Goal: Transaction & Acquisition: Purchase product/service

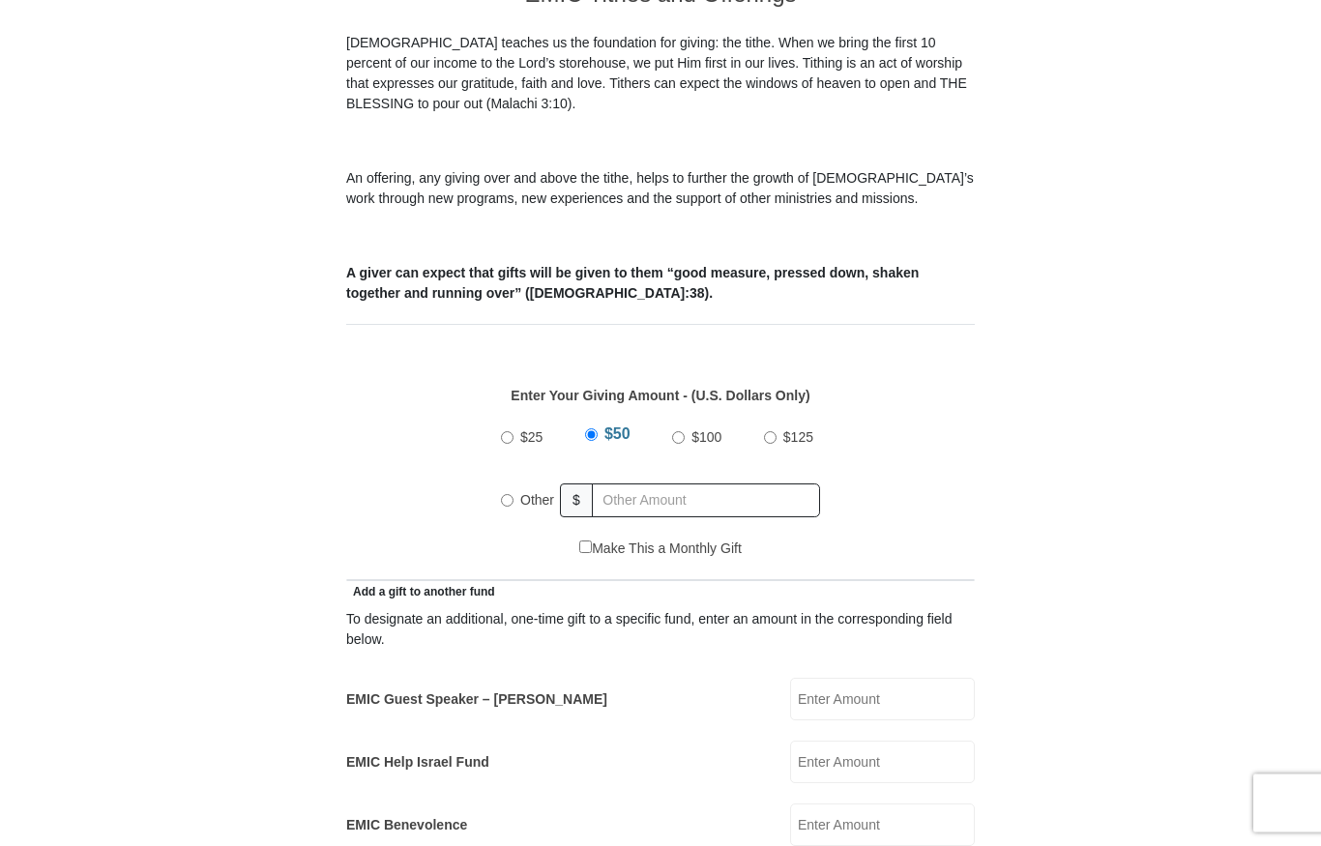
scroll to position [669, 0]
click at [507, 493] on input "Other" at bounding box center [507, 499] width 13 height 13
radio input "true"
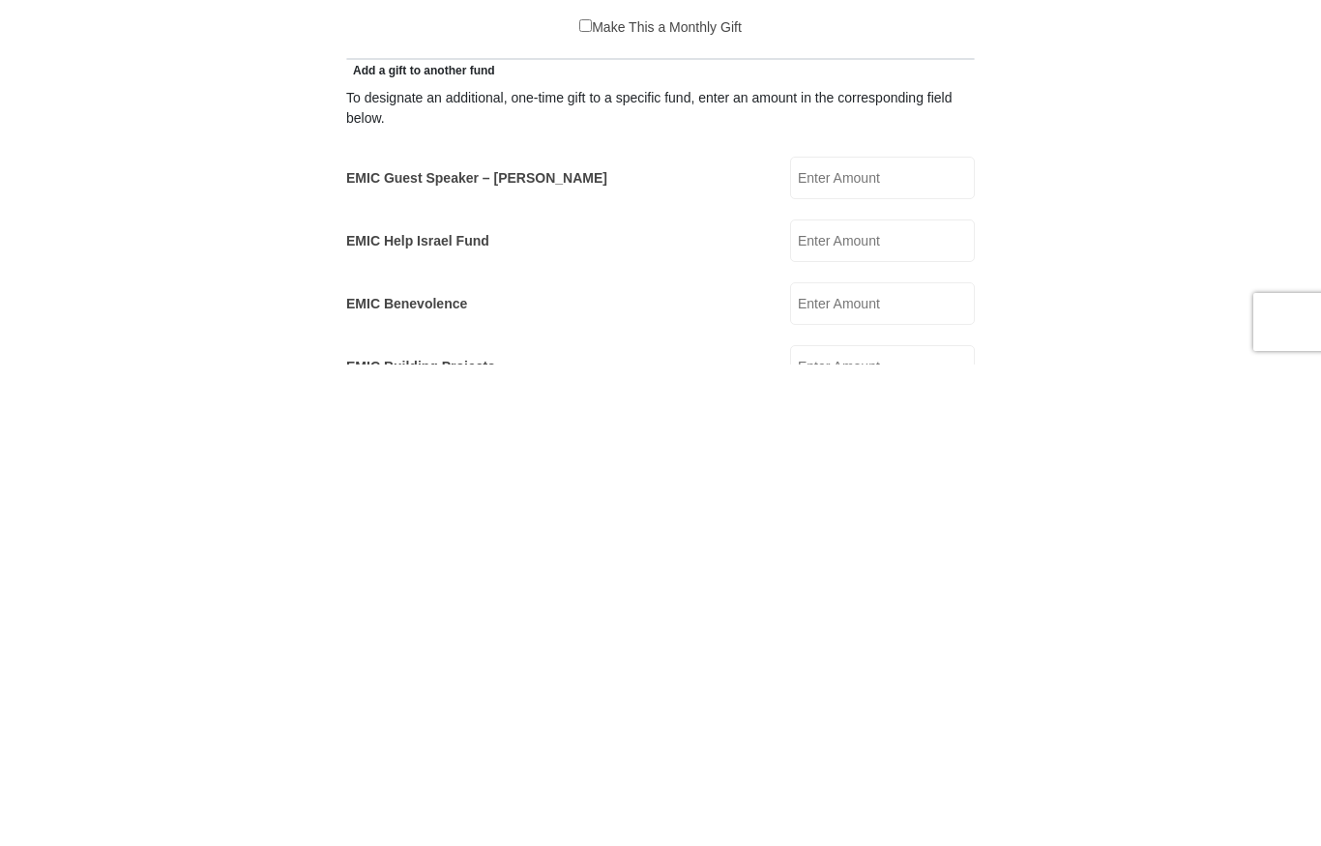
scroll to position [723, 0]
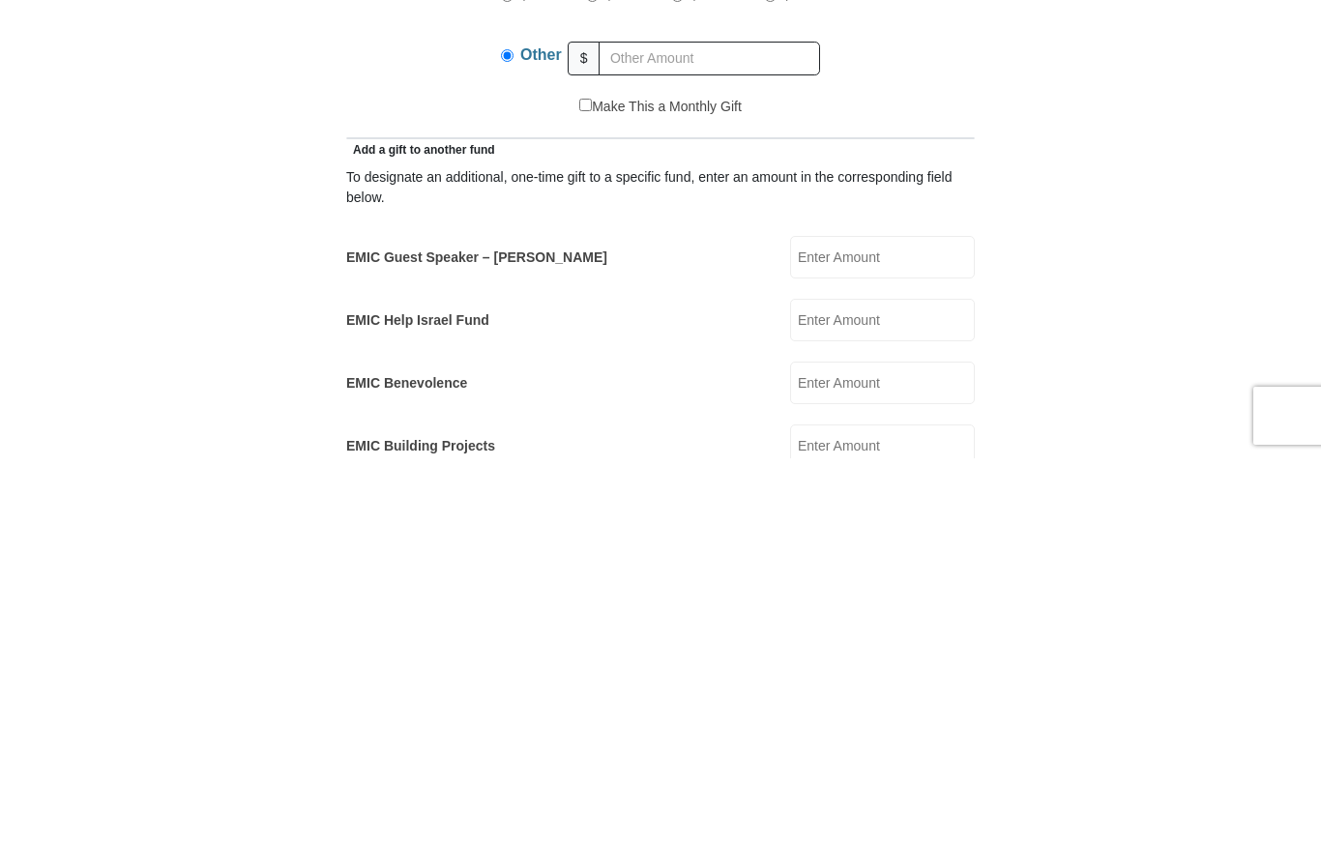
click at [908, 624] on input "EMIC Guest Speaker – [PERSON_NAME]" at bounding box center [882, 645] width 185 height 43
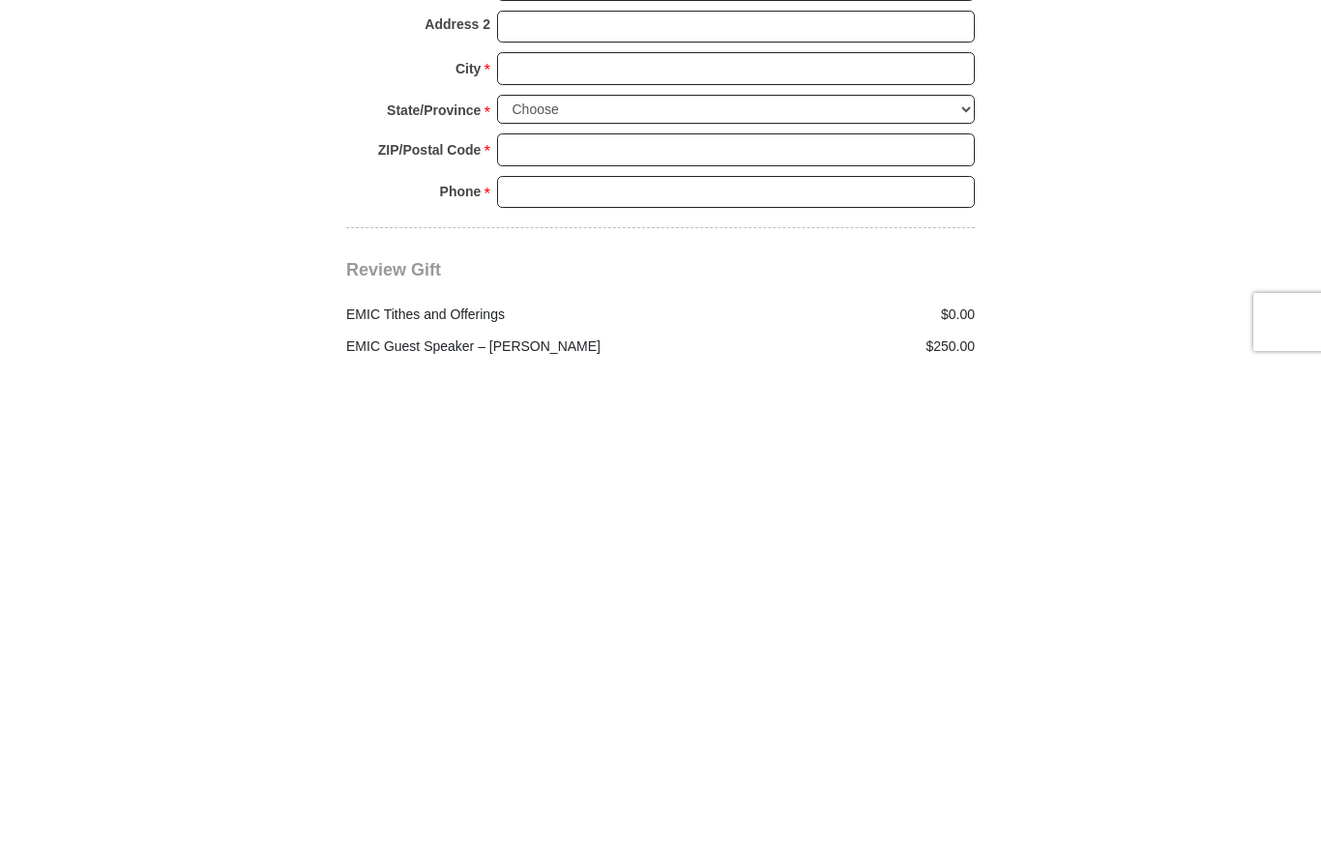
scroll to position [1967, 0]
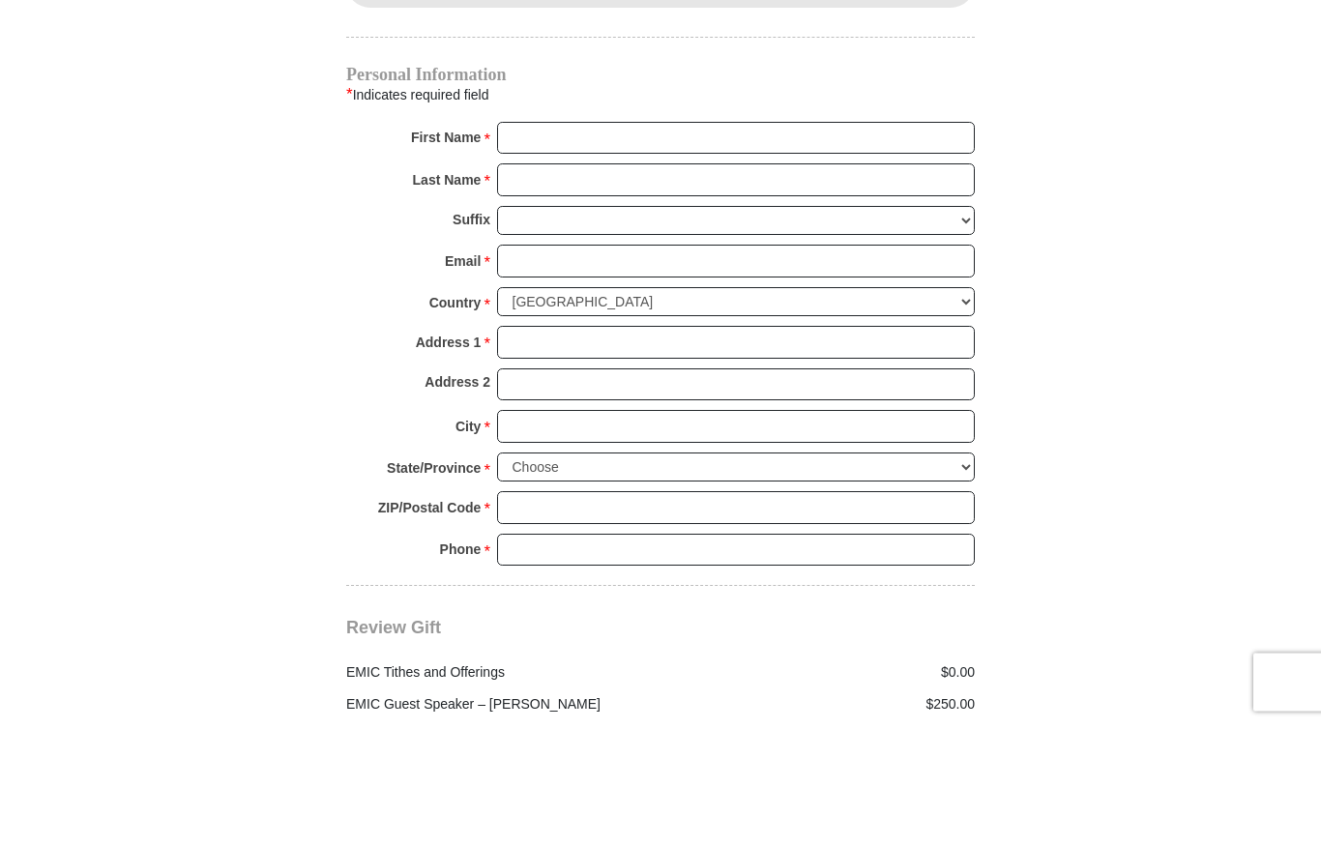
type input "250"
click at [584, 244] on input "First Name *" at bounding box center [736, 260] width 478 height 33
type input "Oluwatobi"
click at [573, 285] on input "Last Name *" at bounding box center [736, 301] width 478 height 33
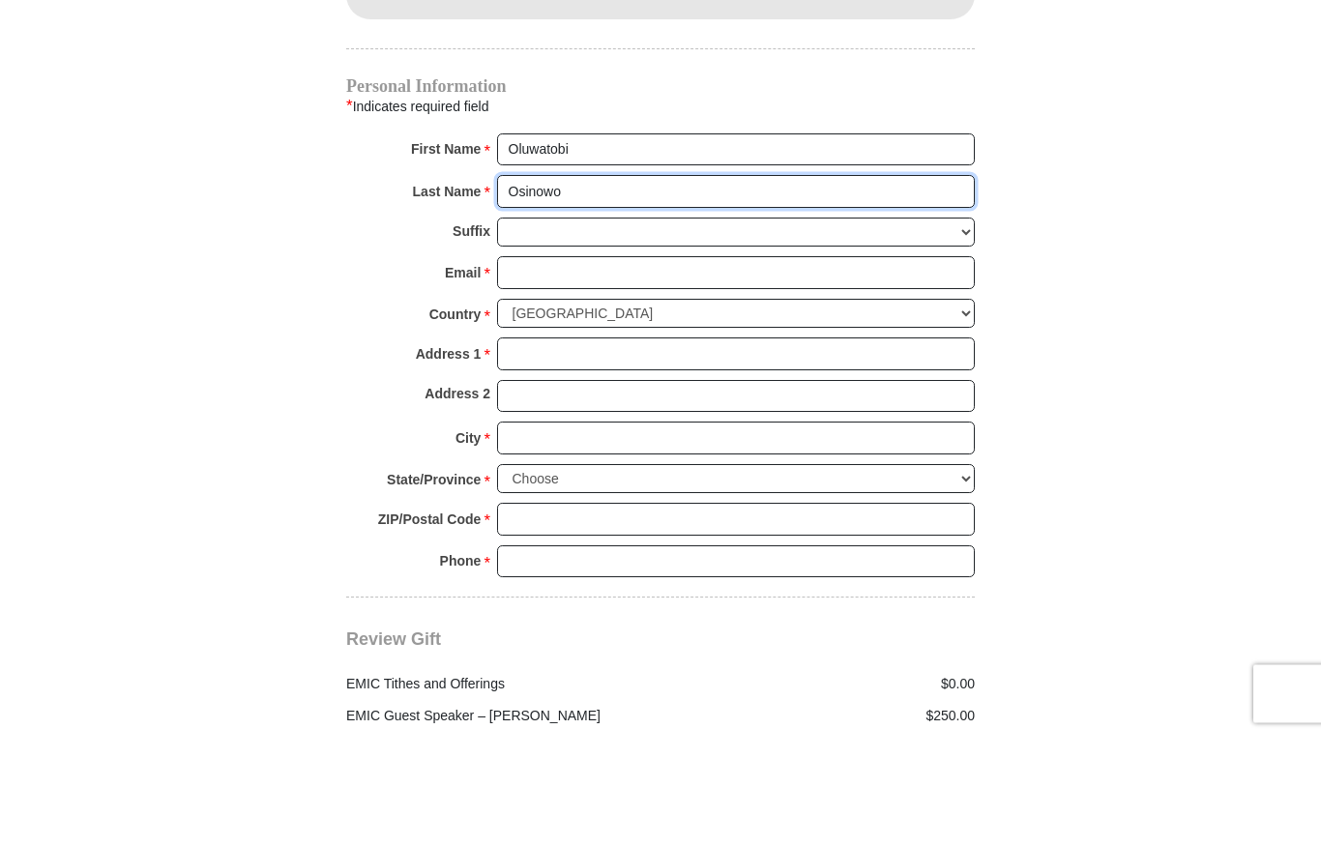
type input "Osinowo"
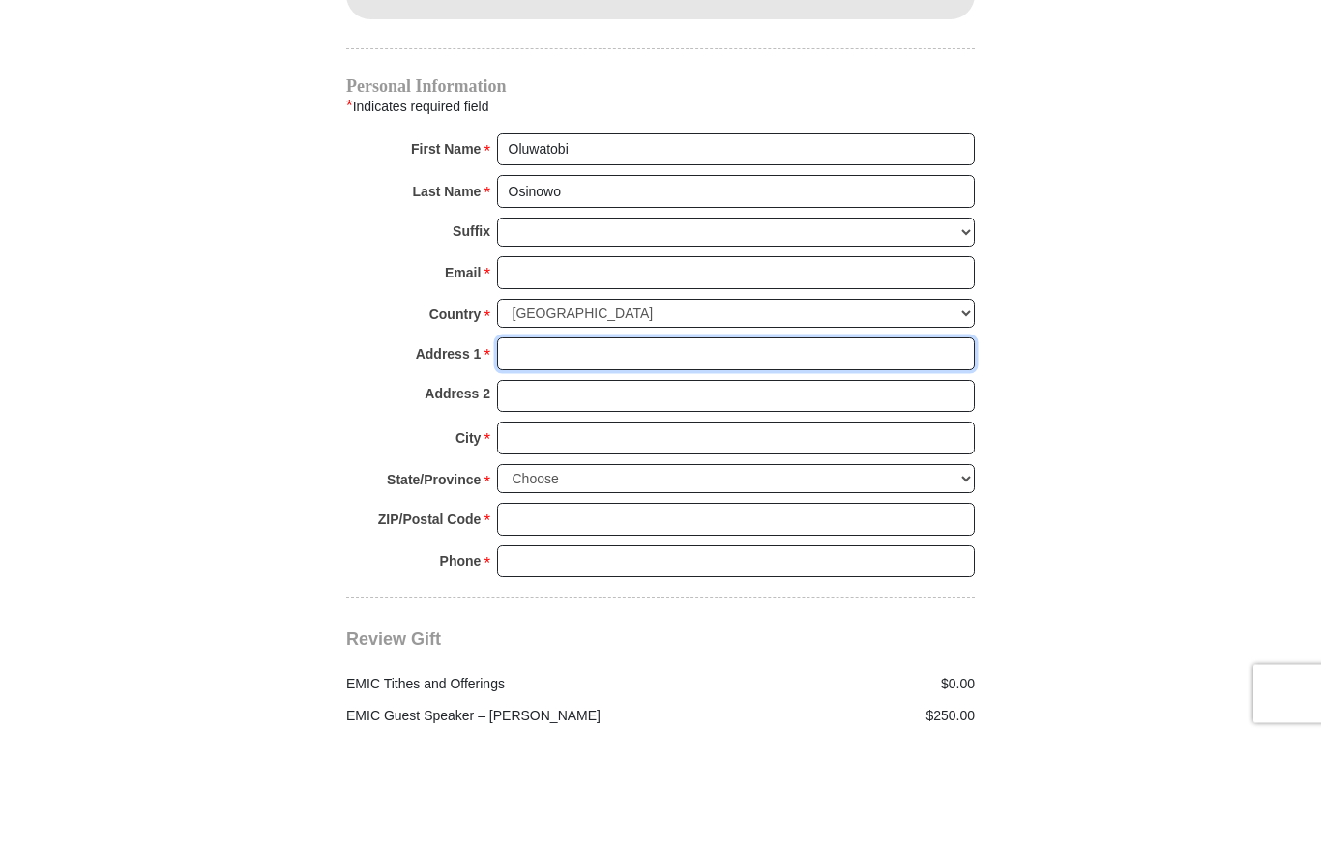
click at [624, 448] on input "Address 1 *" at bounding box center [736, 464] width 478 height 33
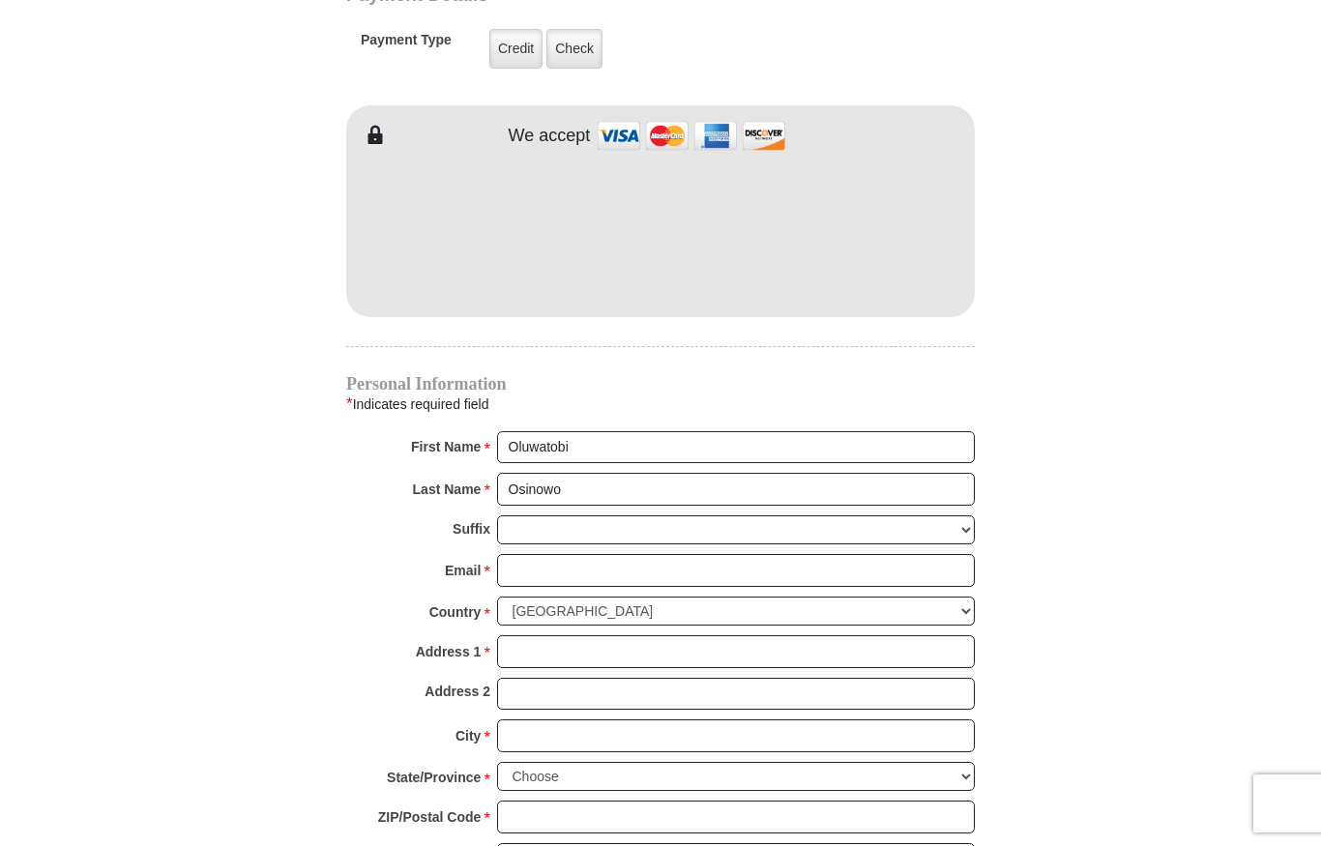
scroll to position [1778, 0]
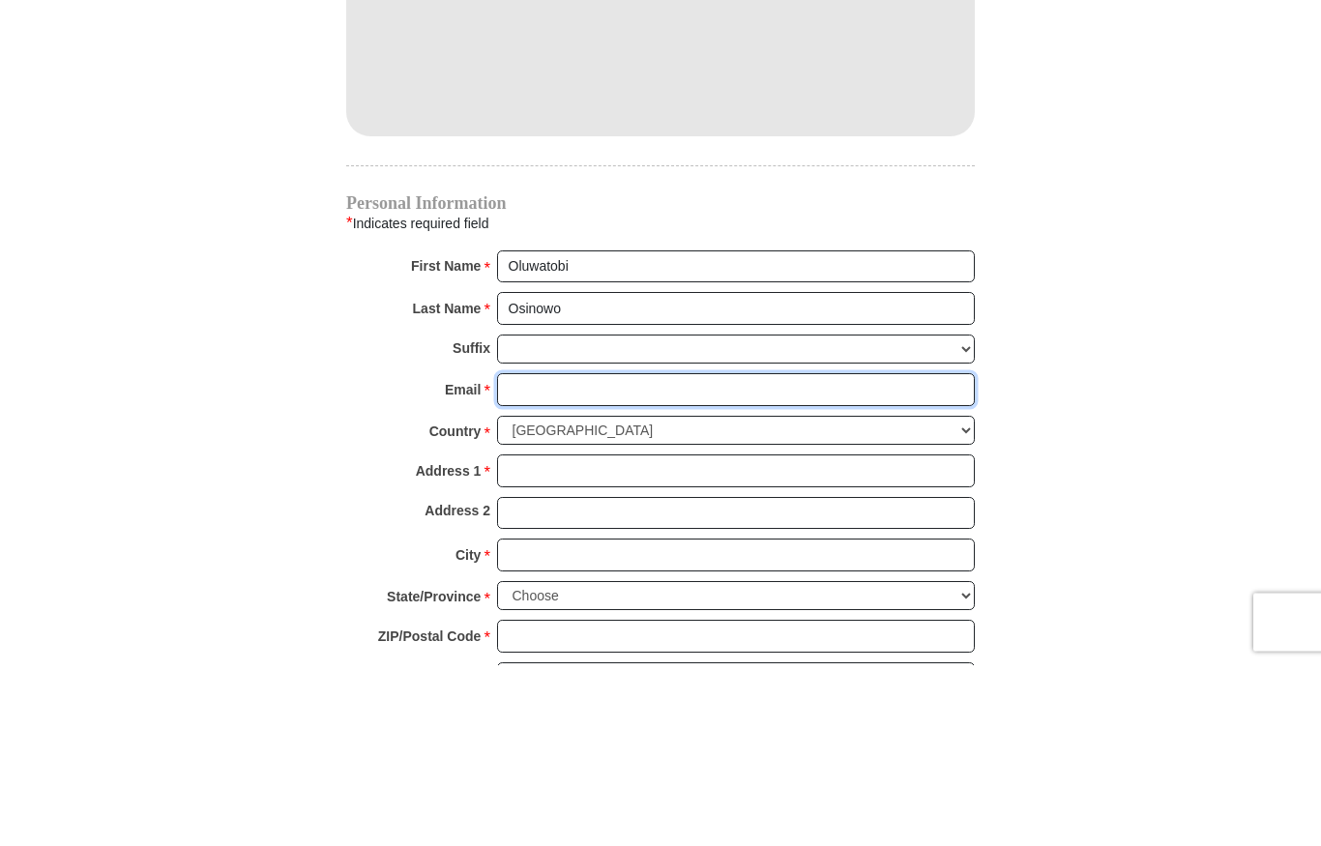
click at [570, 555] on input "Email *" at bounding box center [736, 571] width 478 height 33
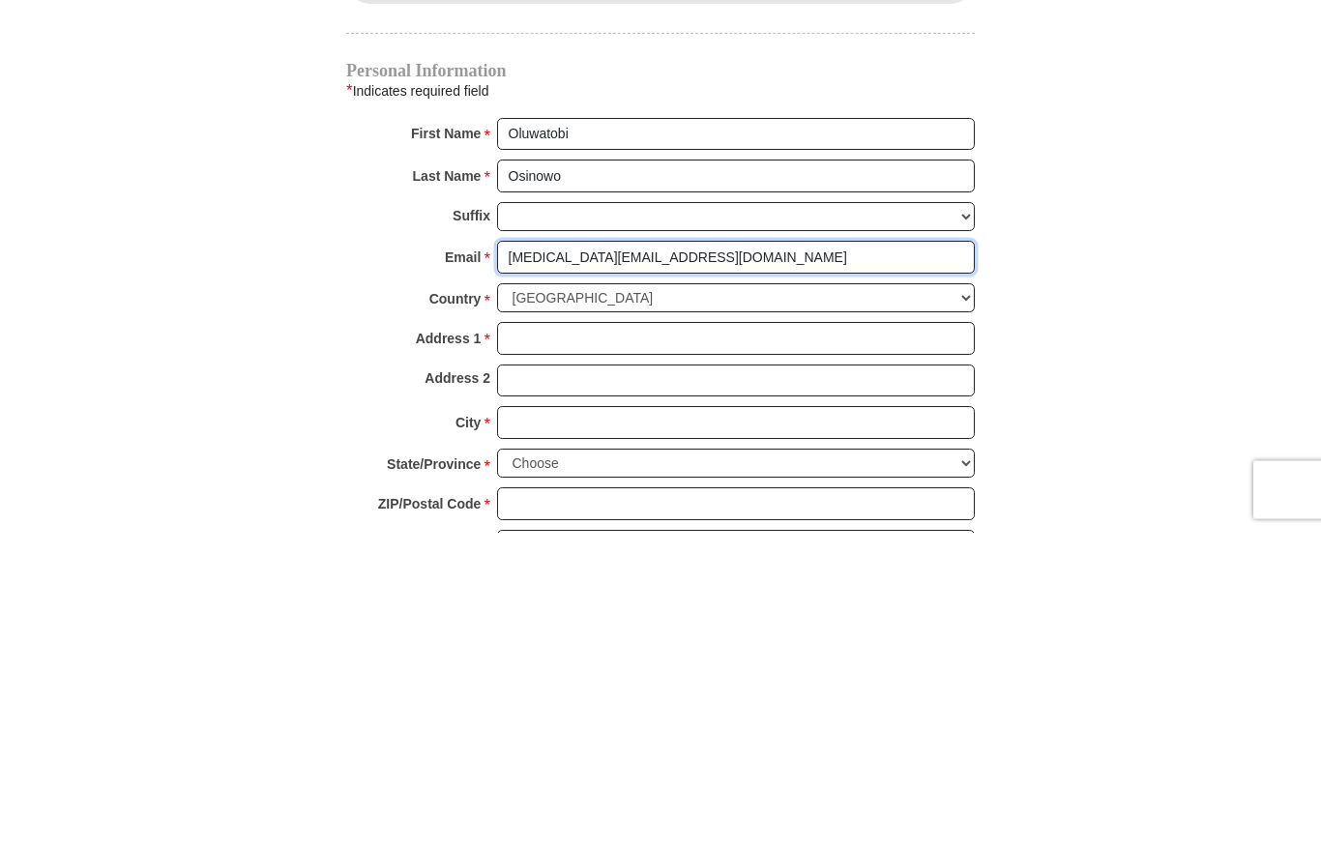
type input "[MEDICAL_DATA][EMAIL_ADDRESS][DOMAIN_NAME]"
click at [953, 517] on select "[PERSON_NAME] I II III IV V VI" at bounding box center [736, 532] width 478 height 30
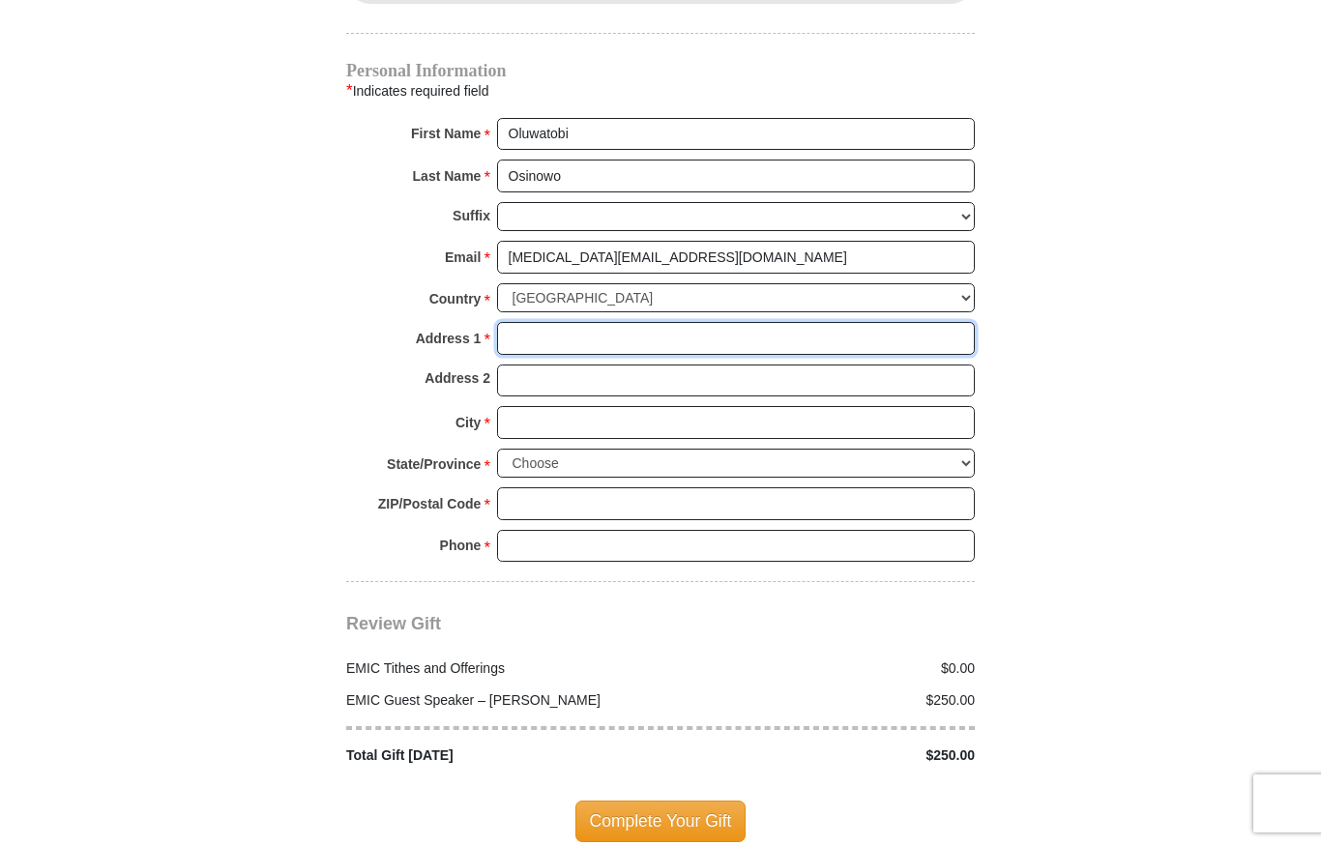
click at [774, 322] on input "Address 1 *" at bounding box center [736, 338] width 478 height 33
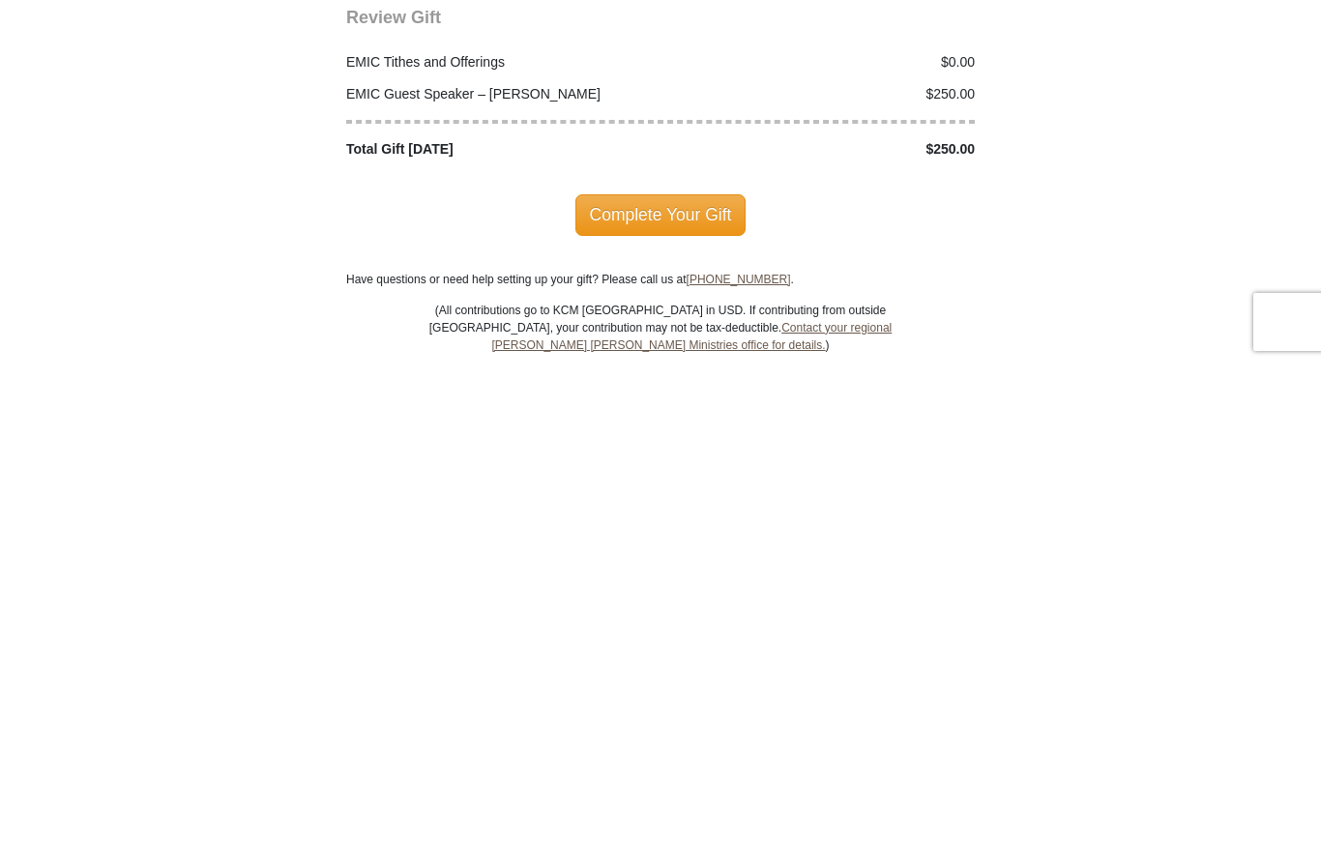
scroll to position [2169, 0]
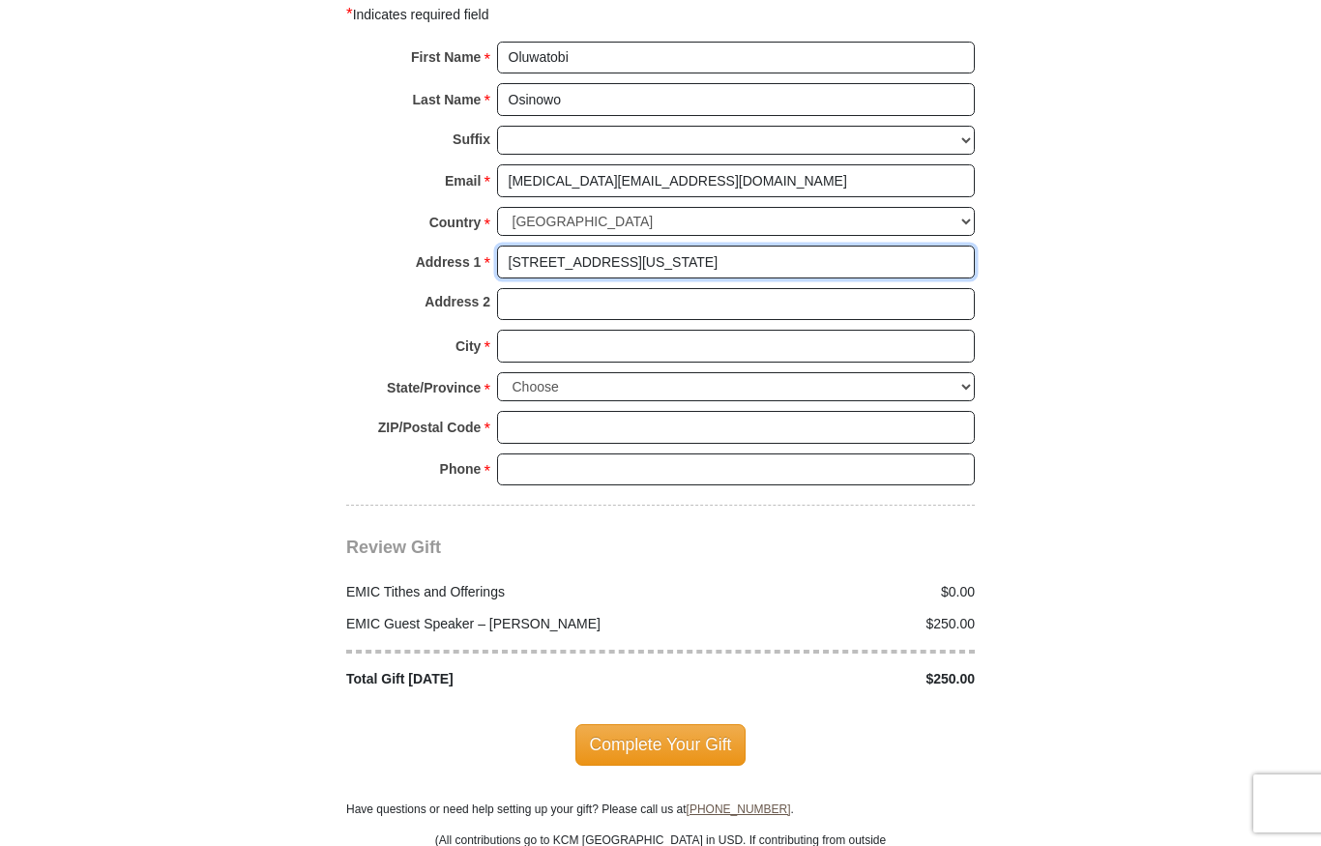
type input "[STREET_ADDRESS][US_STATE]"
click at [554, 288] on input "Address 2" at bounding box center [736, 304] width 478 height 33
type input "B605"
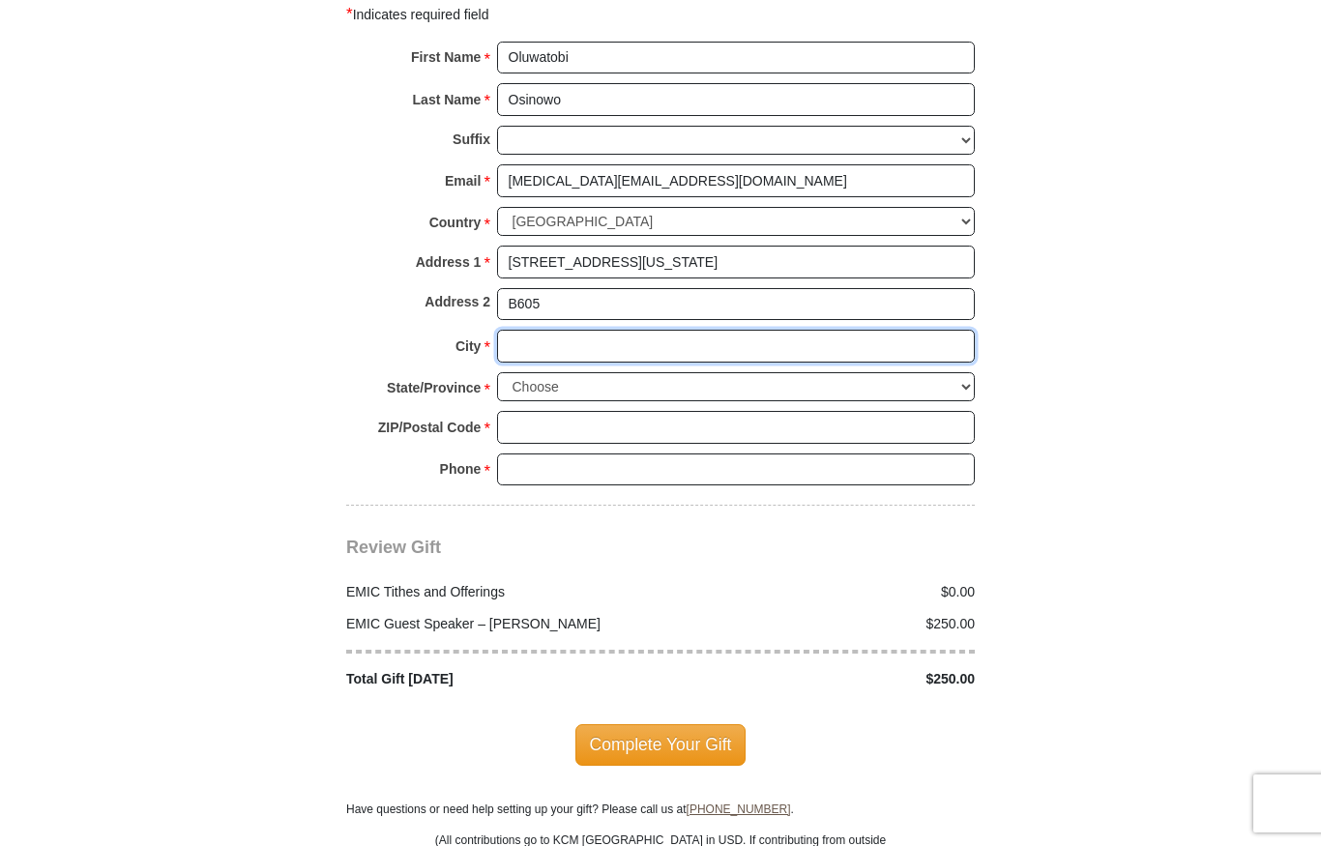
click at [565, 330] on input "City *" at bounding box center [736, 346] width 478 height 33
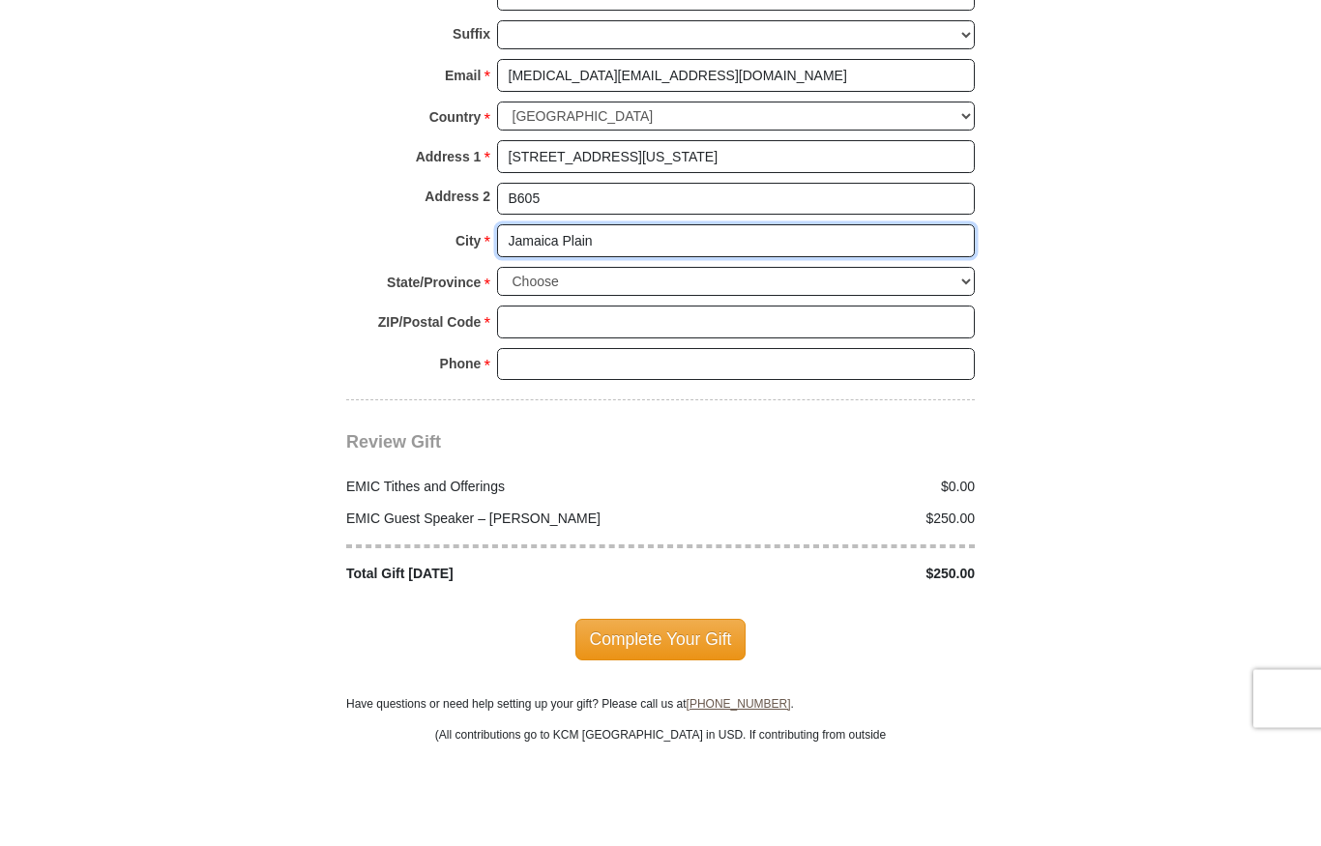
type input "Jamaica Plain"
click at [962, 372] on select "Choose [US_STATE] [US_STATE] [US_STATE] [US_STATE] [US_STATE] Armed Forces Amer…" at bounding box center [736, 387] width 478 height 30
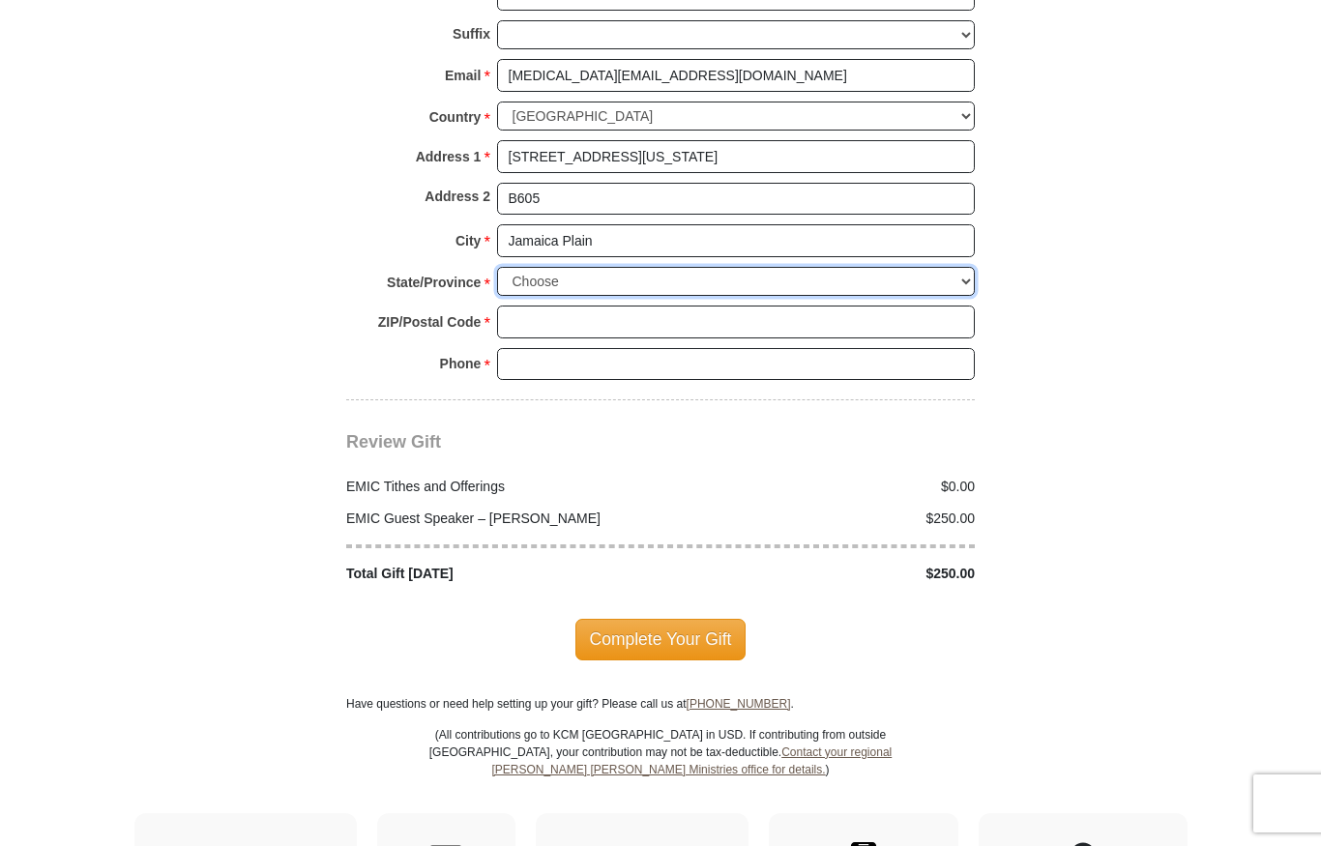
select select "MA"
click at [603, 306] on input "ZIP/Postal Code *" at bounding box center [736, 322] width 478 height 33
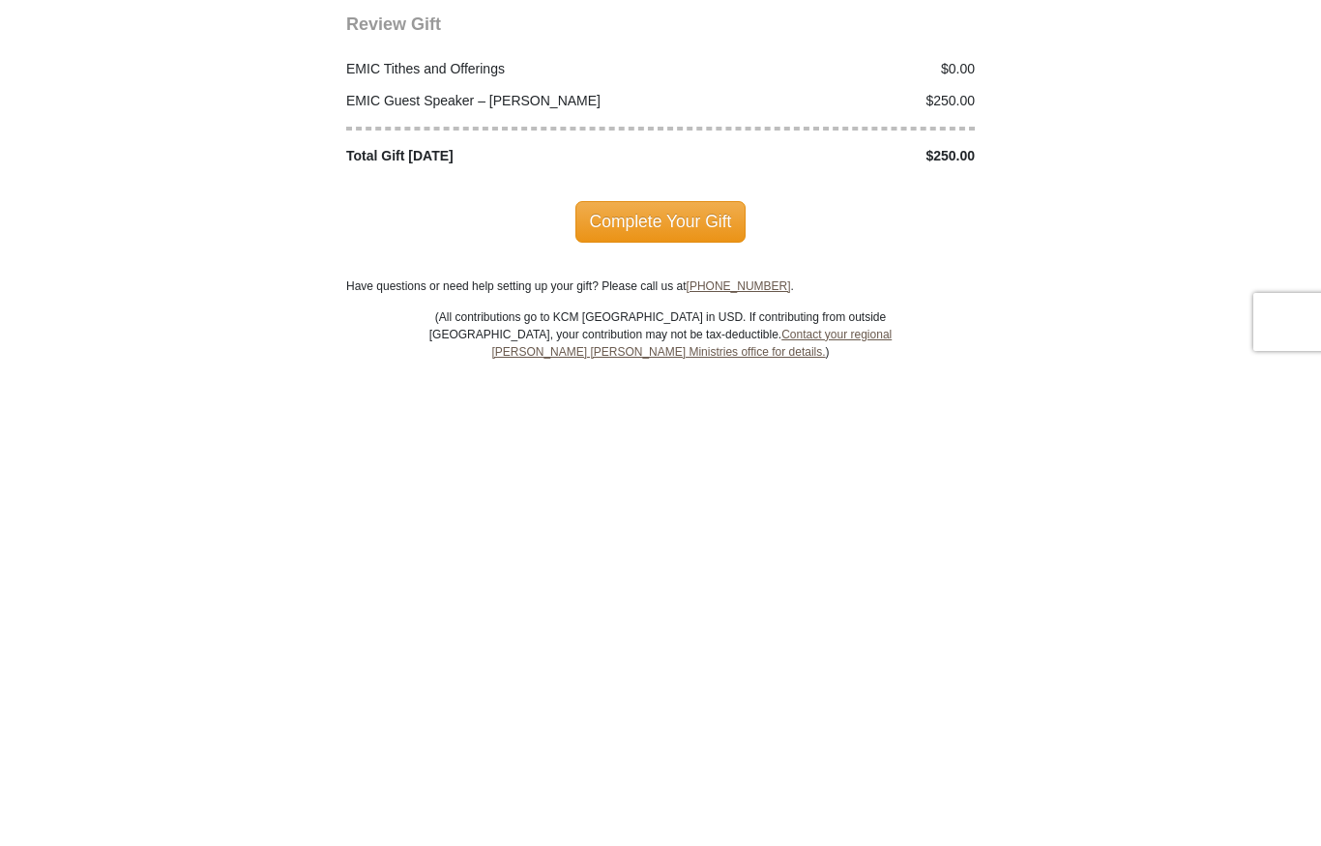
scroll to position [2238, 0]
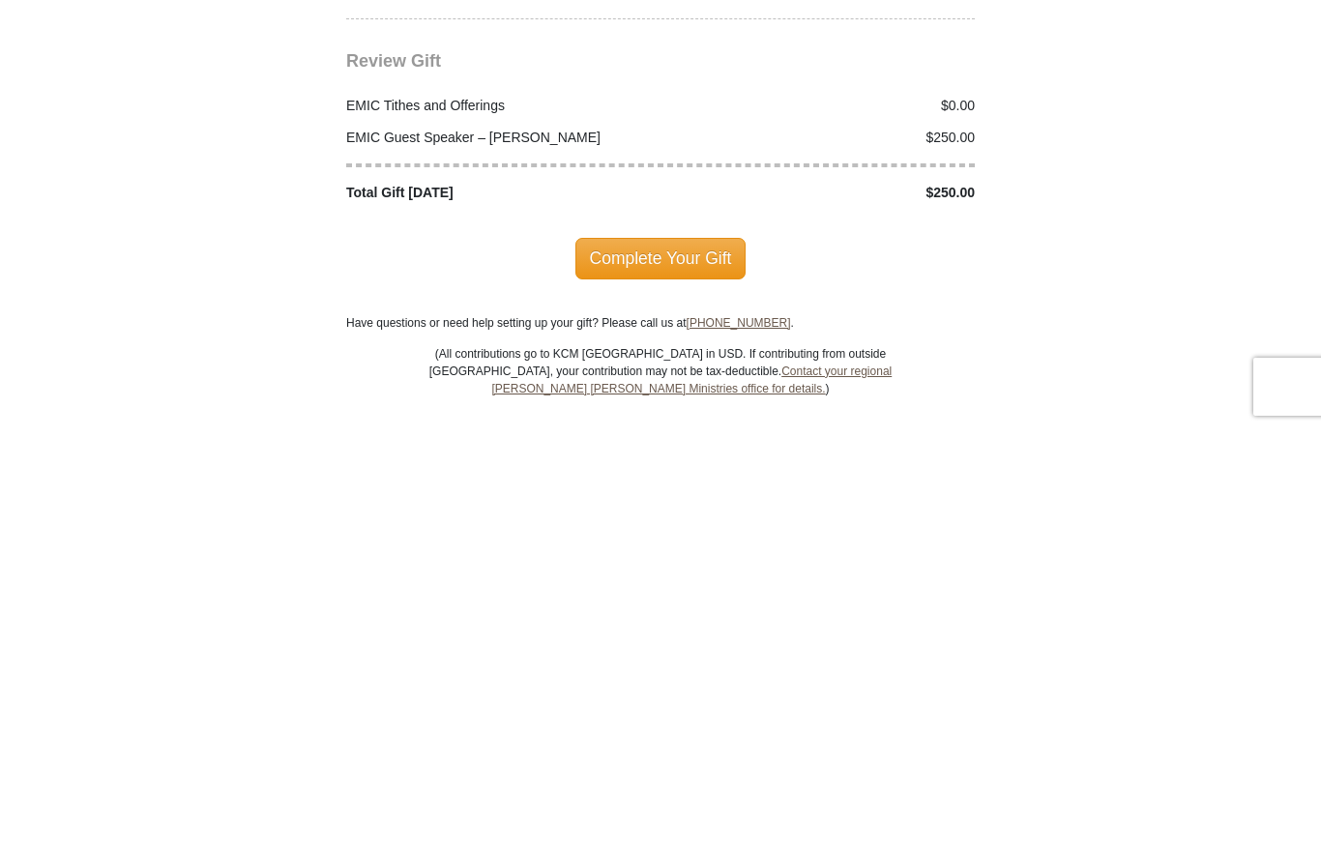
type input "02130"
click at [698, 655] on span "Complete Your Gift" at bounding box center [661, 675] width 171 height 41
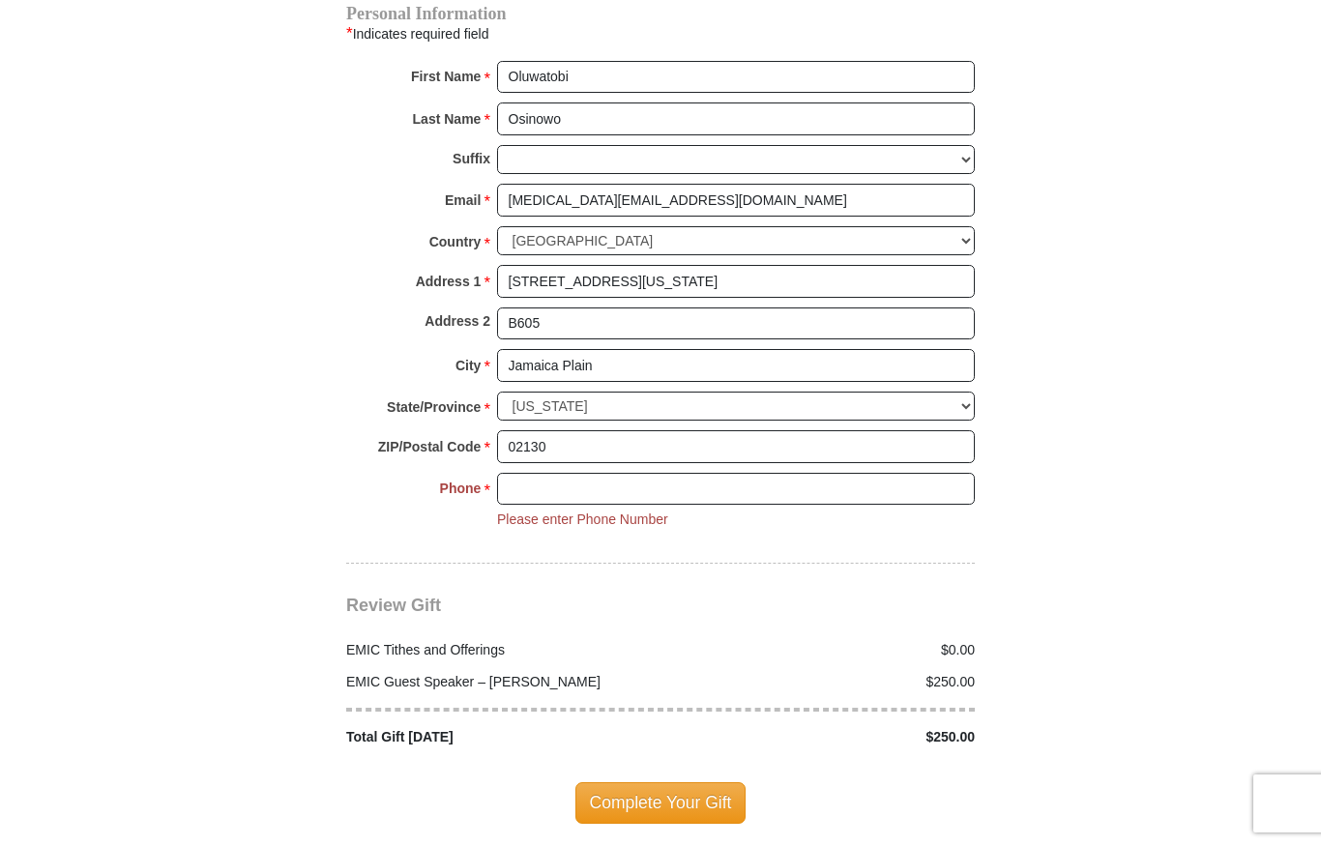
scroll to position [2149, 0]
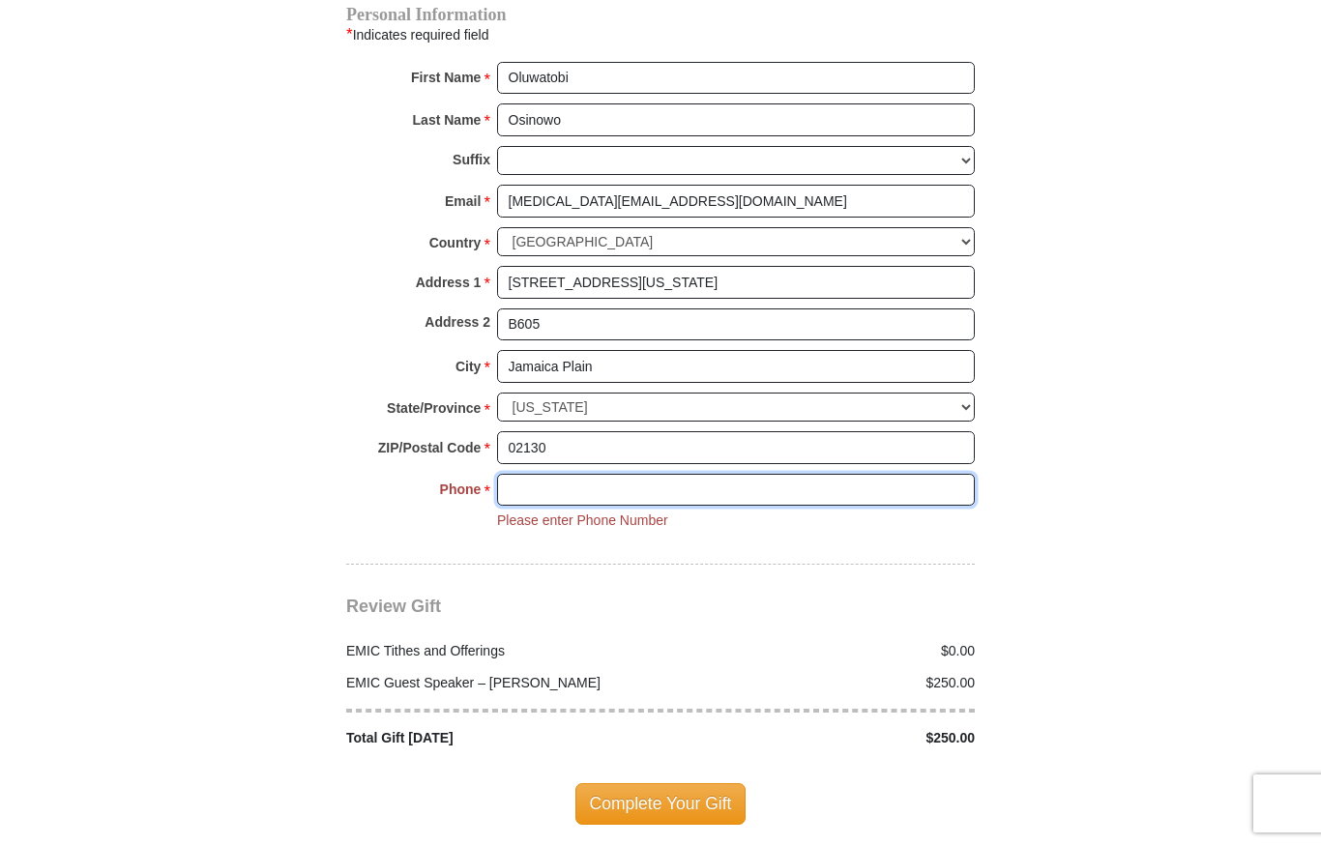
click at [568, 474] on input "Phone * *" at bounding box center [736, 490] width 478 height 33
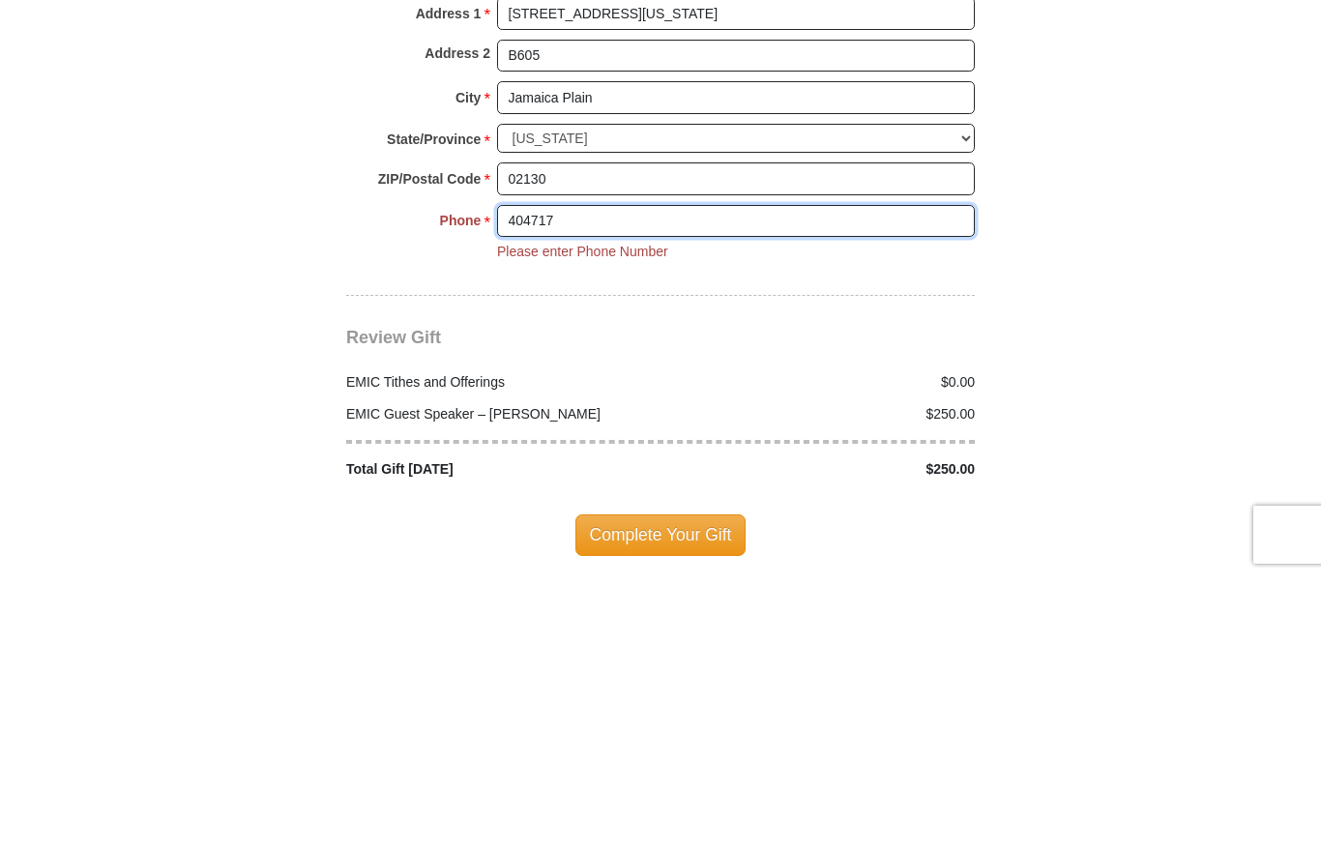
scroll to position [2416, 0]
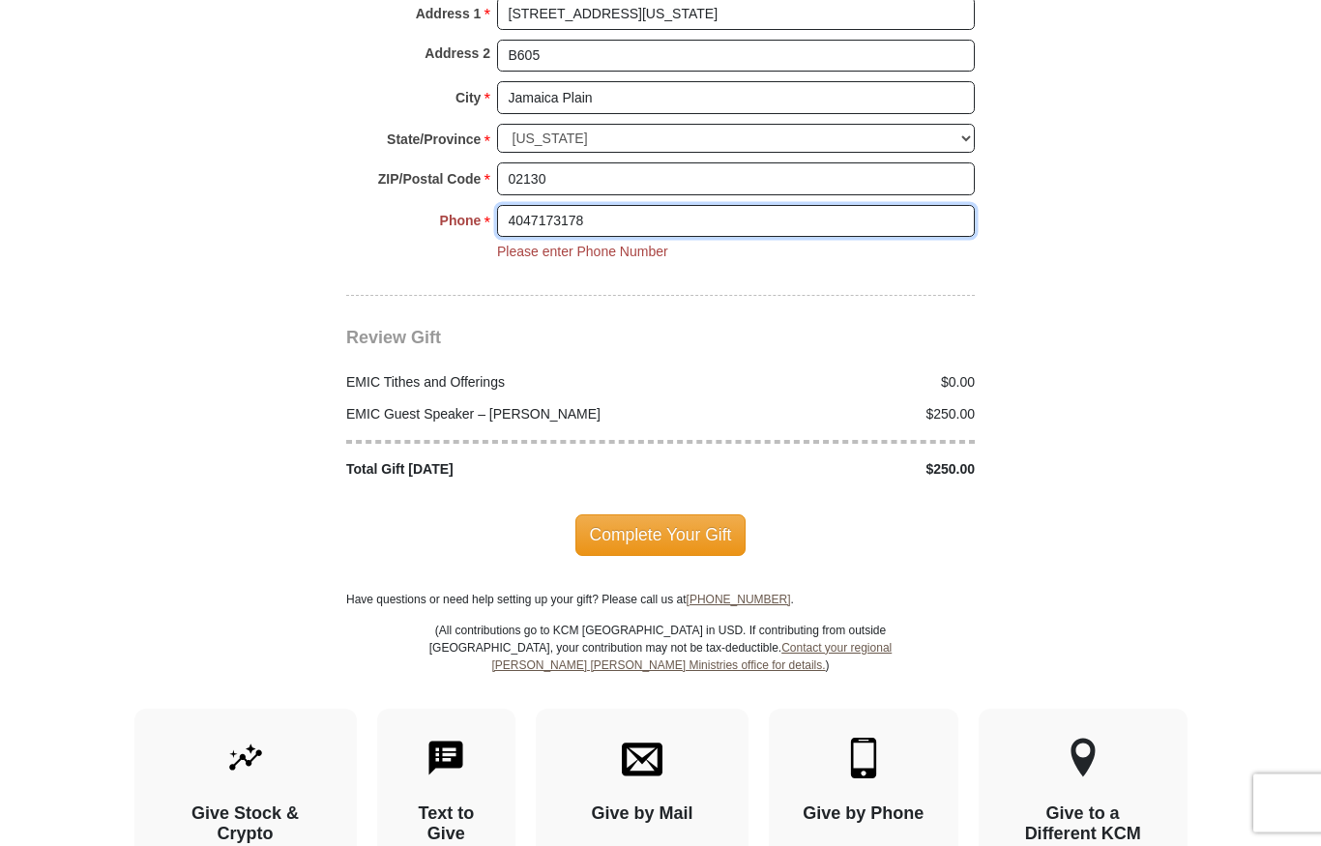
click at [510, 206] on input "4047173178" at bounding box center [736, 222] width 478 height 33
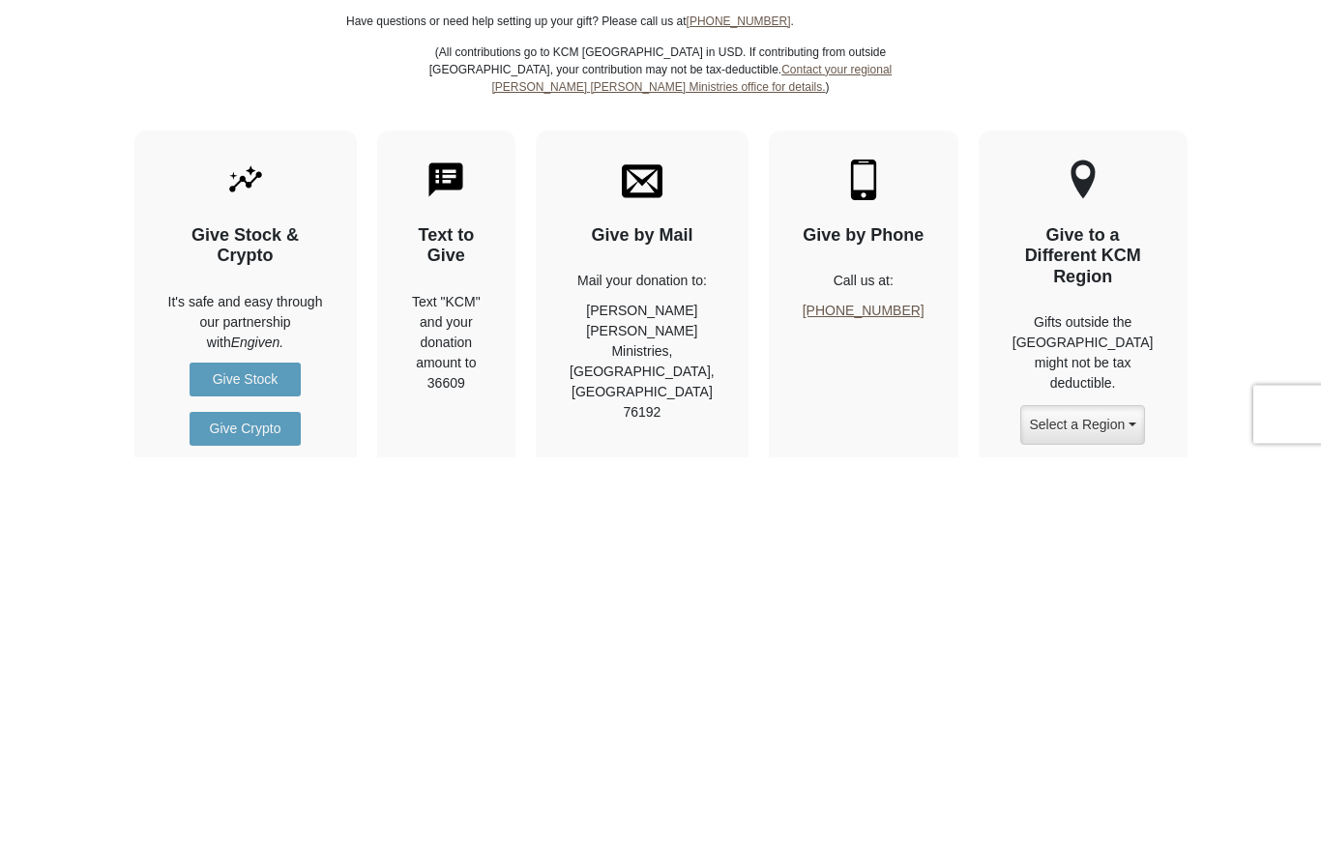
scroll to position [2628, 0]
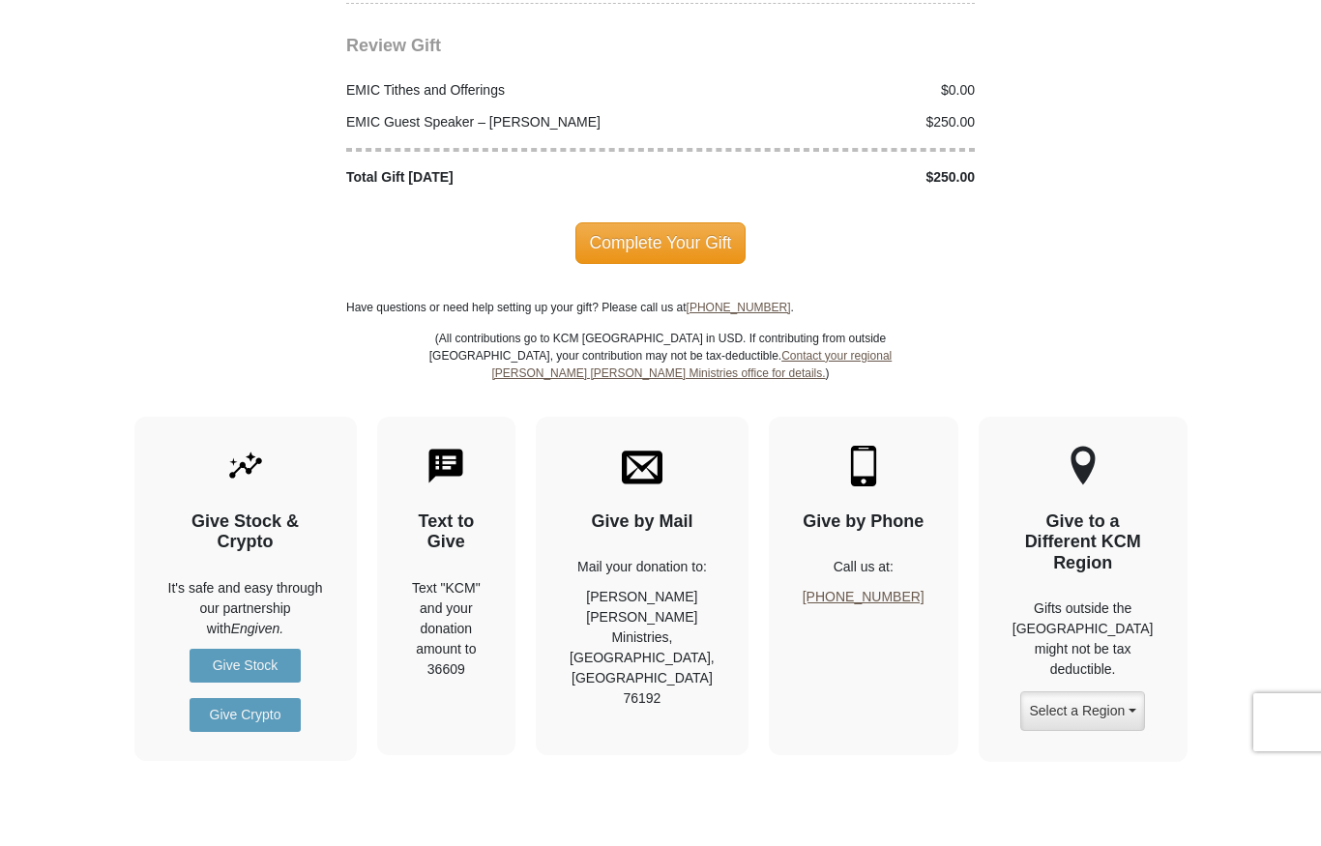
type input "1 4047173178"
click at [719, 304] on span "Complete Your Gift" at bounding box center [661, 324] width 171 height 41
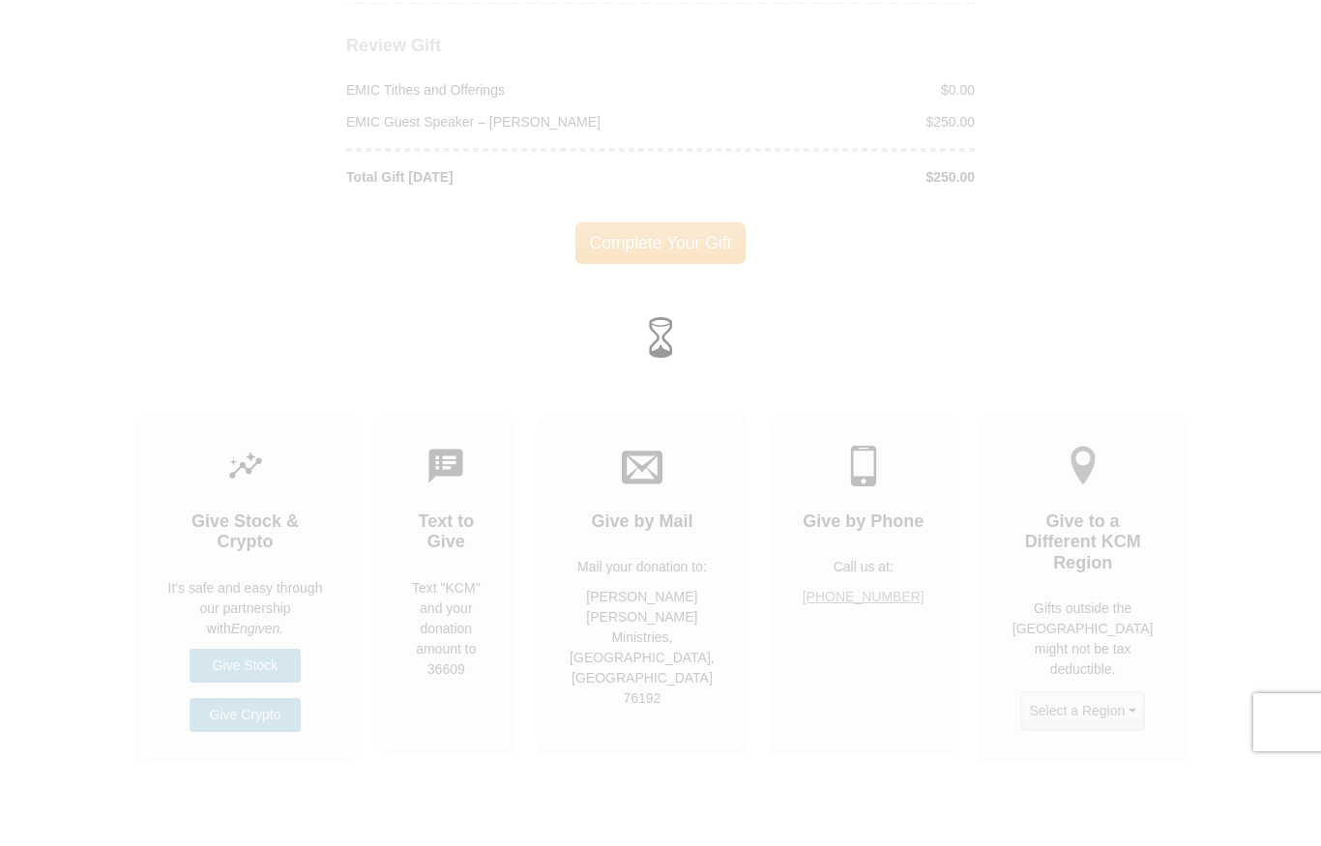
scroll to position [2710, 0]
